Goal: Information Seeking & Learning: Learn about a topic

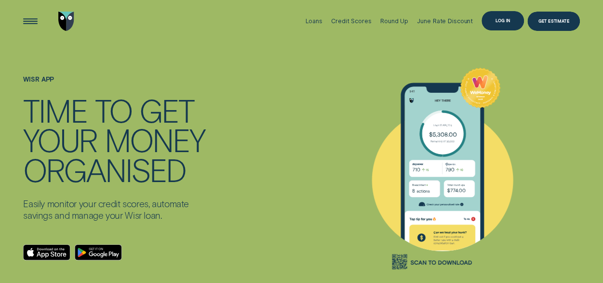
click at [504, 20] on div "Log in" at bounding box center [503, 21] width 14 height 4
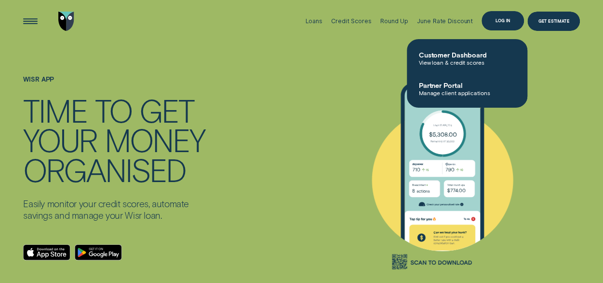
click at [514, 20] on div "Log in" at bounding box center [503, 20] width 42 height 19
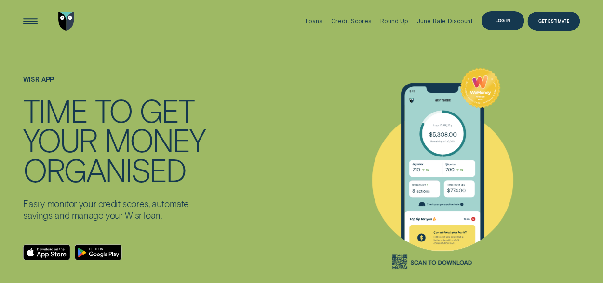
click at [504, 24] on div "Log in" at bounding box center [503, 20] width 42 height 19
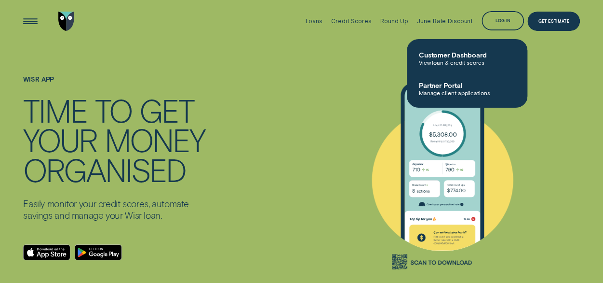
click at [263, 75] on div "WISR APP TIME TO GET YOUR MONEY ORGANISED Easily monitor your credit scores, au…" at bounding box center [302, 179] width 564 height 275
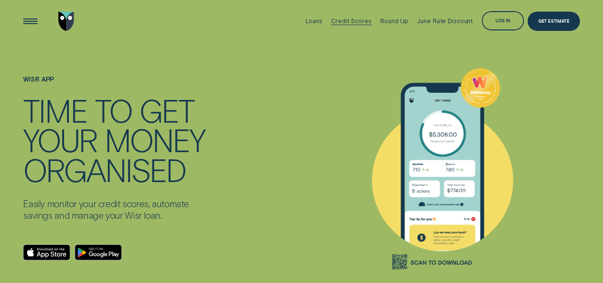
click at [360, 18] on div "Credit Scores" at bounding box center [351, 20] width 40 height 7
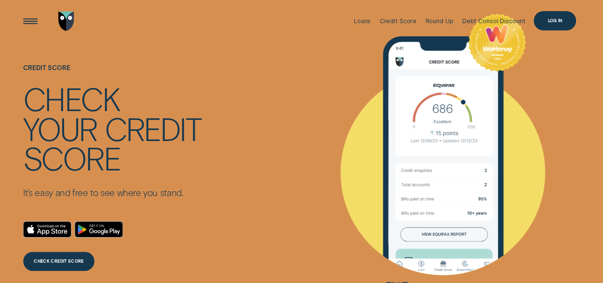
click at [552, 22] on div "Log in" at bounding box center [555, 21] width 14 height 4
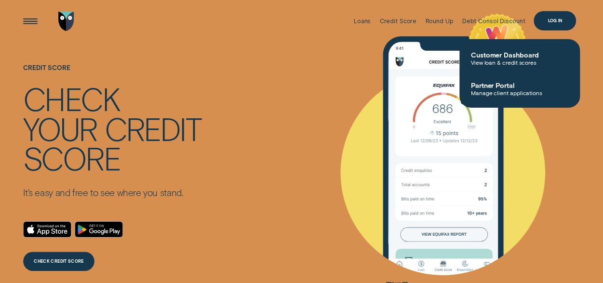
click at [550, 23] on div "Log in" at bounding box center [555, 20] width 42 height 19
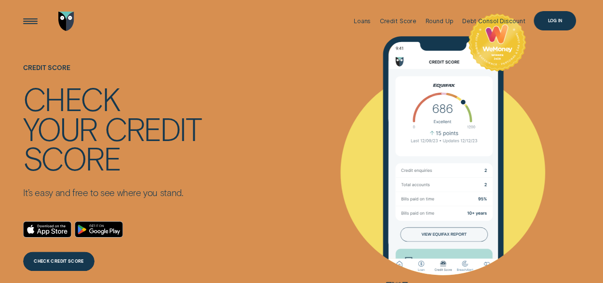
click at [560, 22] on div "Log in" at bounding box center [555, 21] width 14 height 4
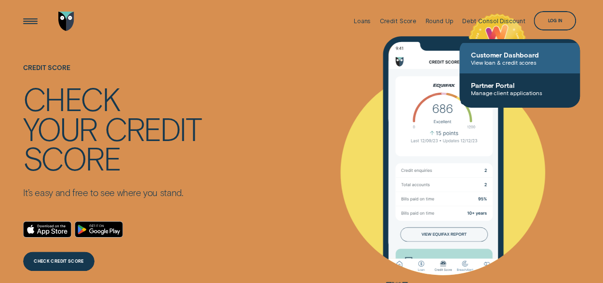
click at [507, 59] on span "View loan & credit scores" at bounding box center [519, 62] width 97 height 7
